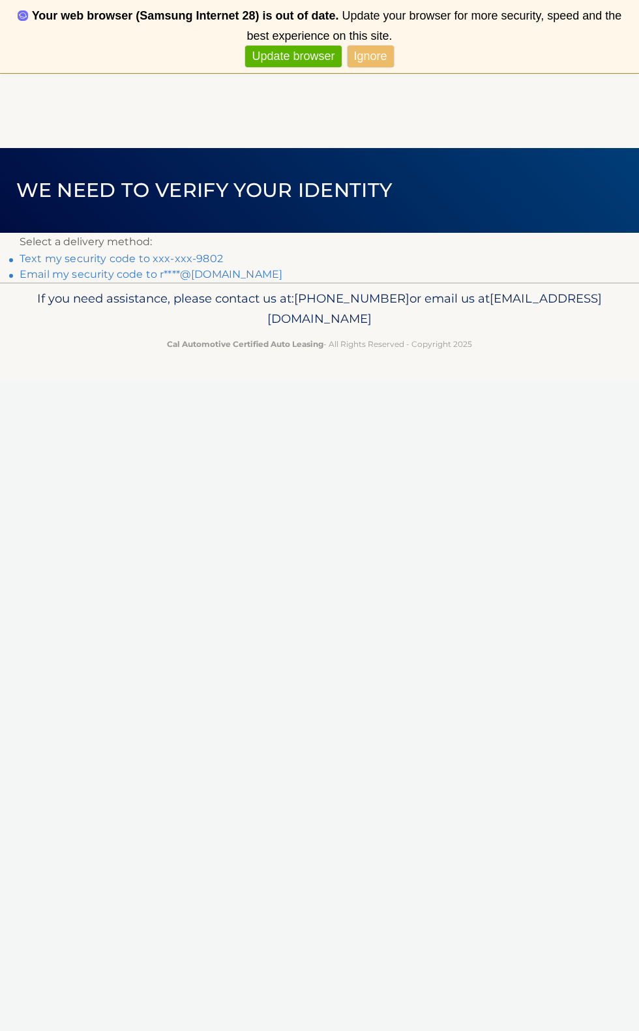
click at [222, 258] on link "Text my security code to xxx-xxx-9802" at bounding box center [121, 258] width 203 height 12
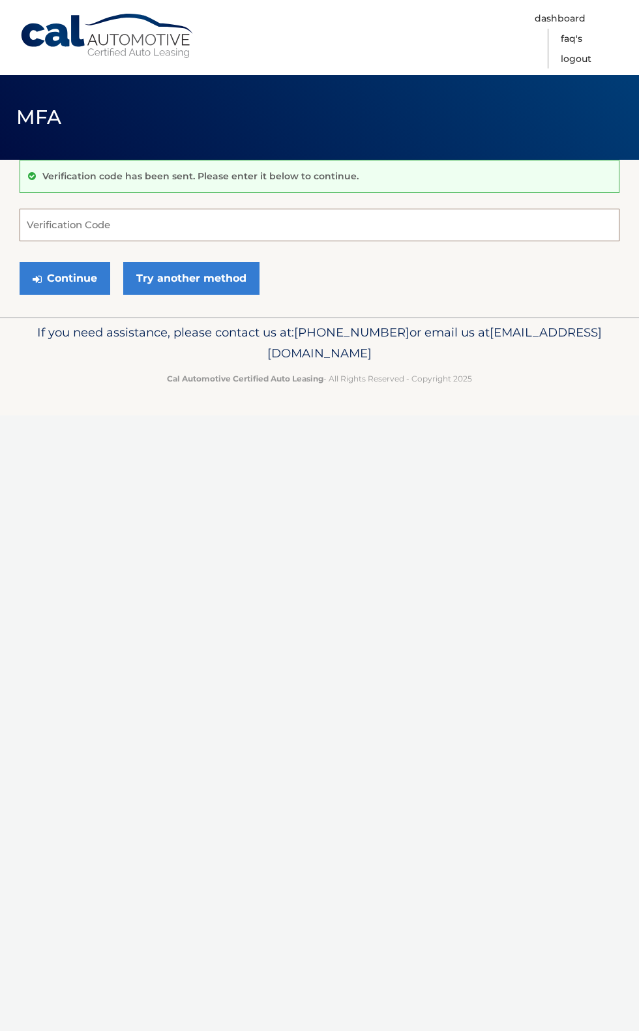
click at [71, 223] on input "Verification Code" at bounding box center [320, 225] width 600 height 33
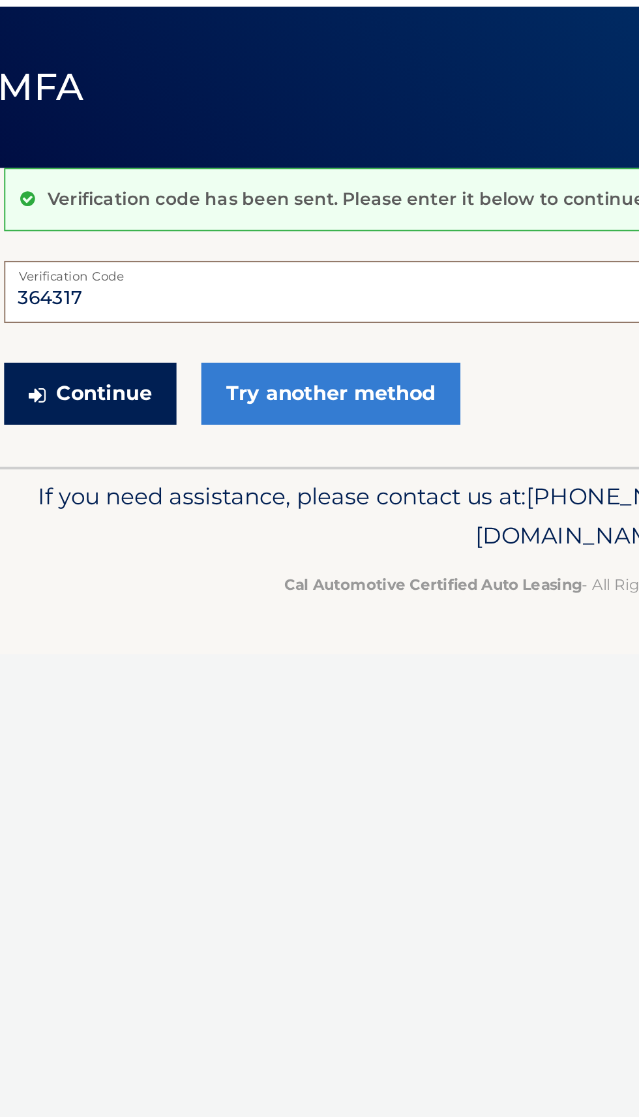
type input "364317"
click at [72, 273] on button "Continue" at bounding box center [65, 278] width 91 height 33
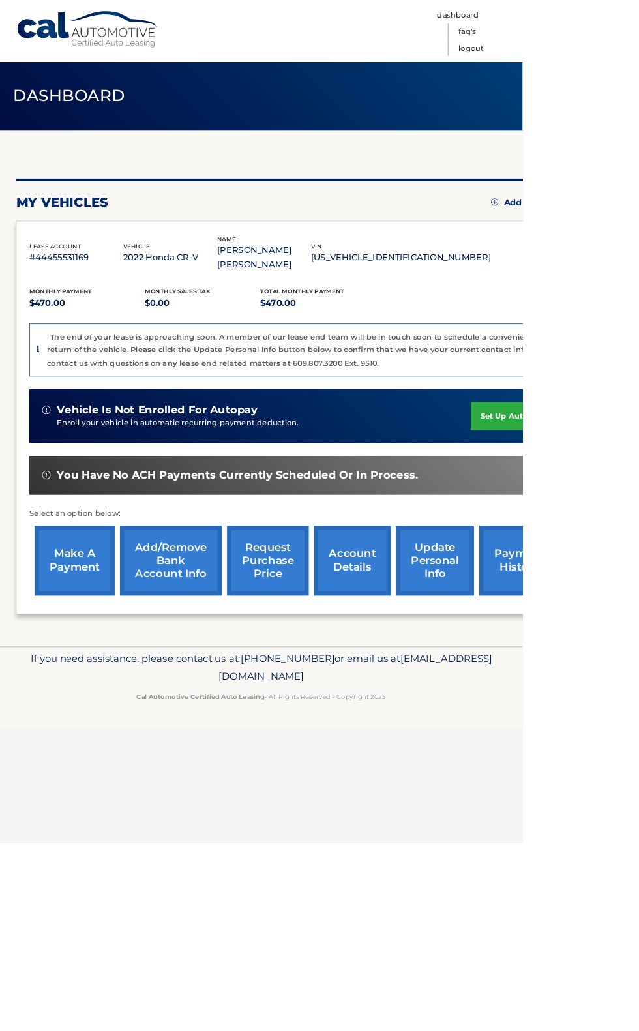
click at [92, 717] on link "make a payment" at bounding box center [91, 685] width 98 height 85
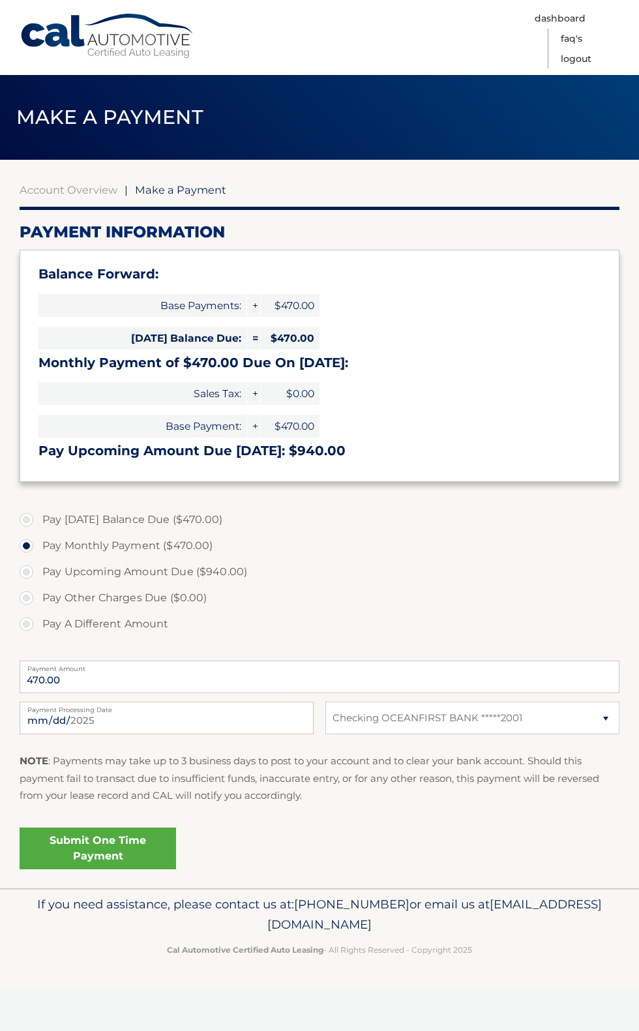
select select "MjYyMWI2MWItODllMy00NWFlLWJhM2EtMDE1NWU0MDVkZDUw"
click at [85, 869] on link "Submit One Time Payment" at bounding box center [98, 849] width 157 height 42
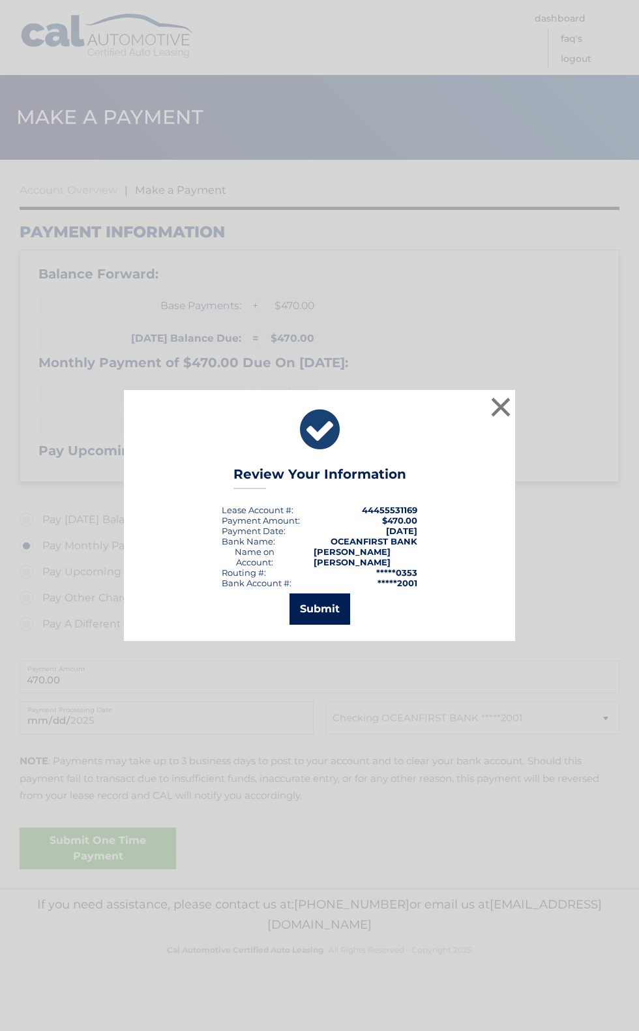
click at [315, 625] on button "Submit" at bounding box center [320, 609] width 61 height 31
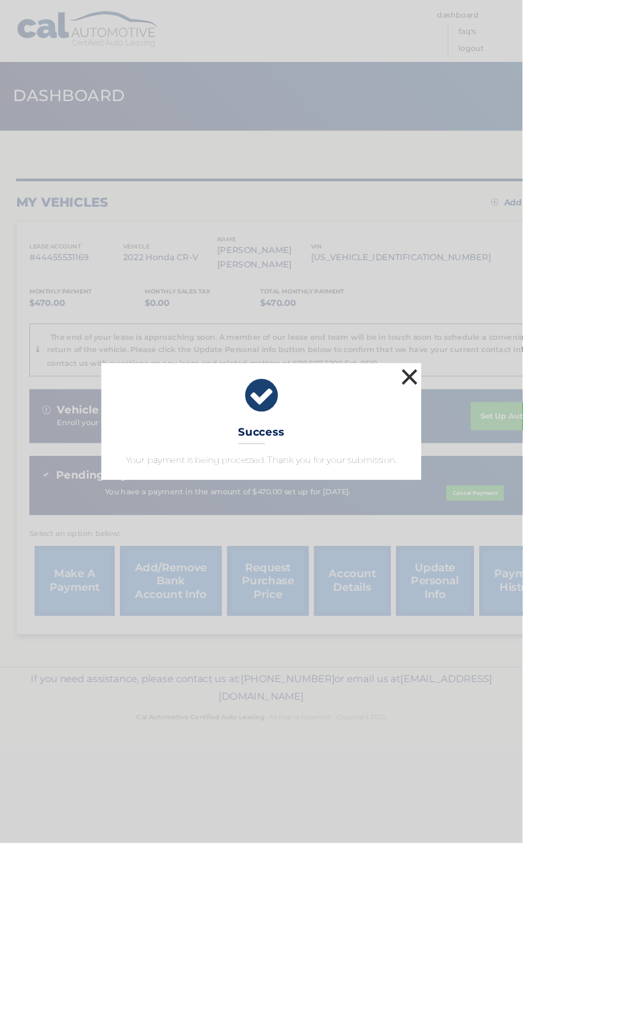
click at [514, 474] on button "×" at bounding box center [501, 461] width 26 height 26
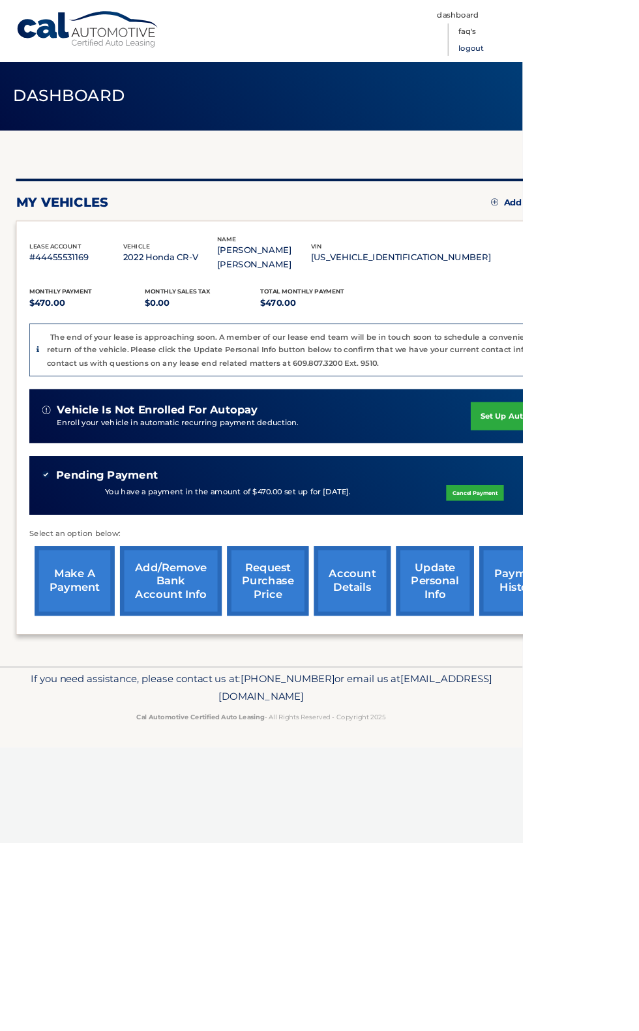
click at [592, 63] on link "Logout" at bounding box center [576, 59] width 31 height 20
